Goal: Find specific page/section: Find specific page/section

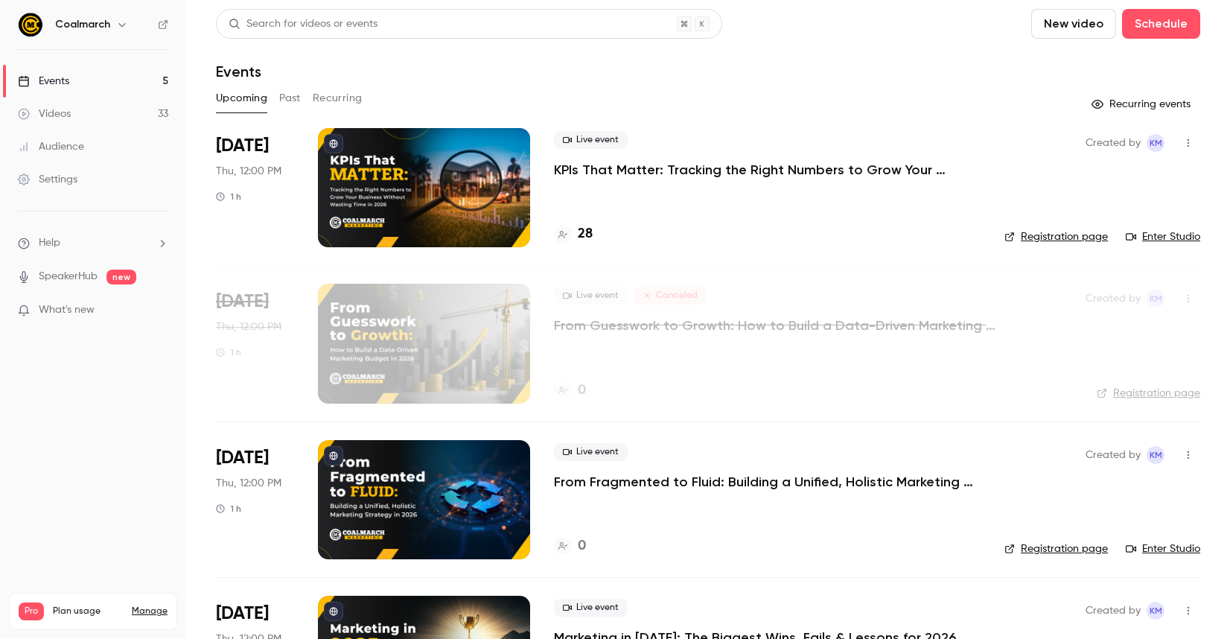
click at [581, 229] on h4 "28" at bounding box center [585, 234] width 15 height 20
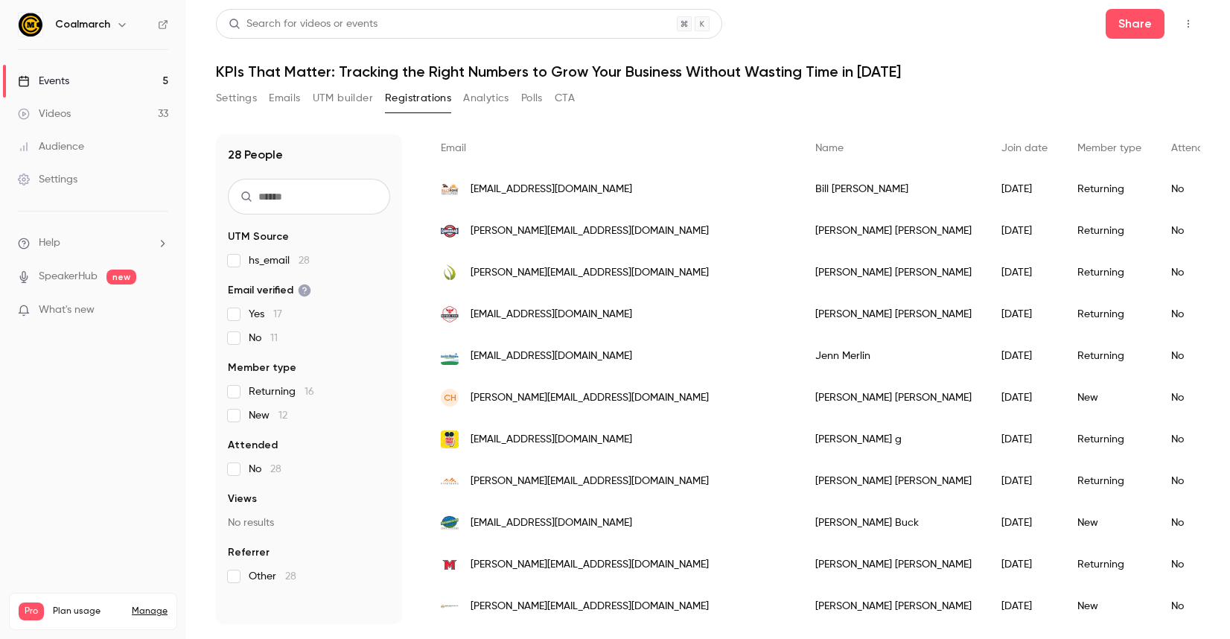
scroll to position [107, 0]
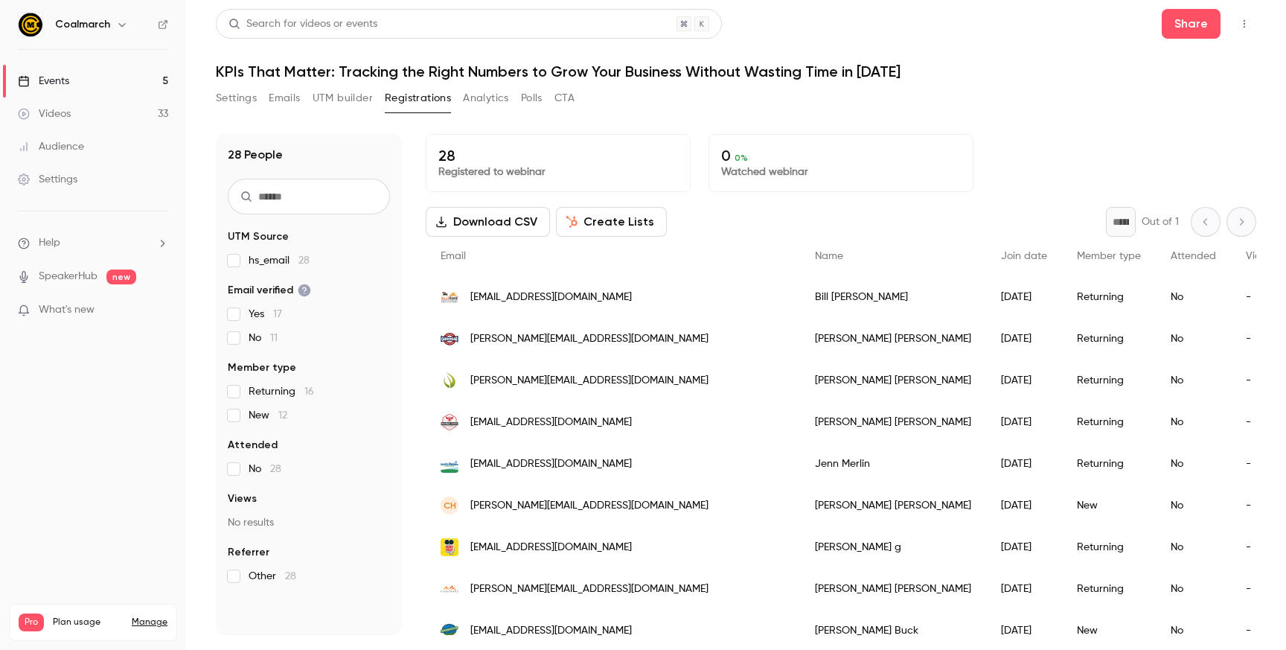
click at [73, 71] on link "Events 5" at bounding box center [93, 81] width 186 height 33
